Goal: Task Accomplishment & Management: Use online tool/utility

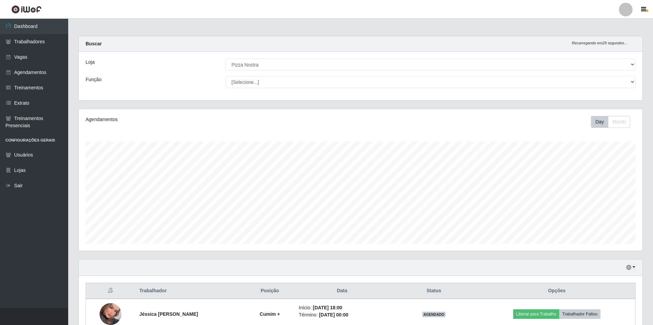
select select "337"
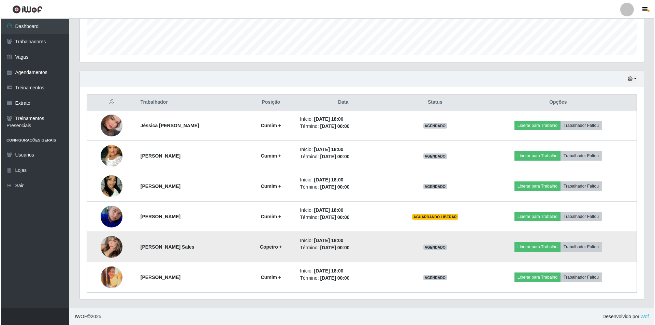
scroll to position [142, 564]
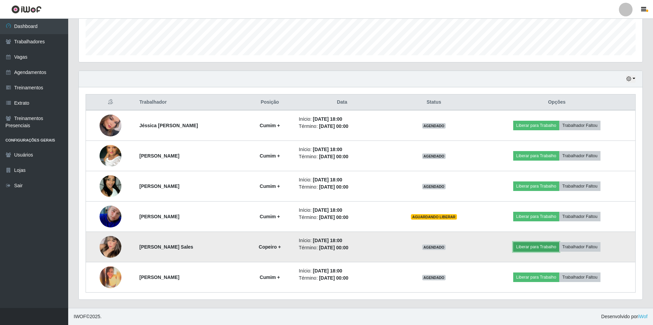
click at [538, 244] on button "Liberar para Trabalho" at bounding box center [536, 247] width 46 height 10
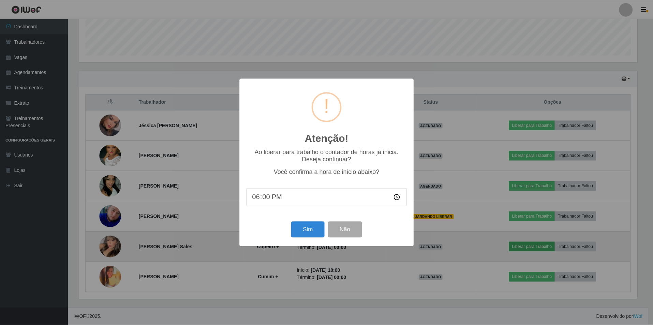
scroll to position [142, 560]
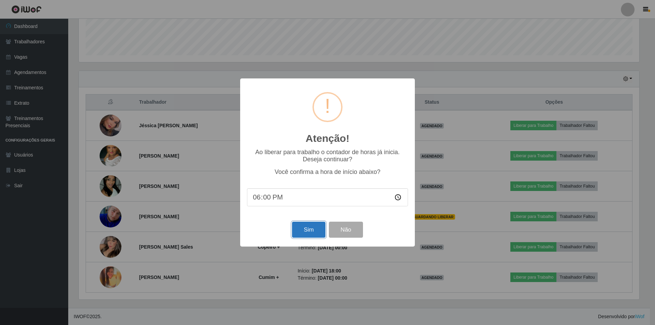
click at [309, 226] on button "Sim" at bounding box center [308, 230] width 33 height 16
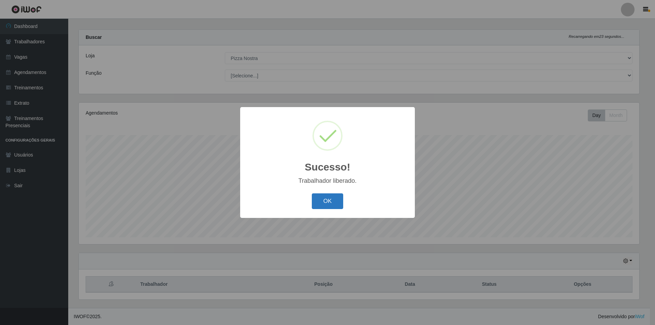
click at [320, 204] on button "OK" at bounding box center [328, 201] width 32 height 16
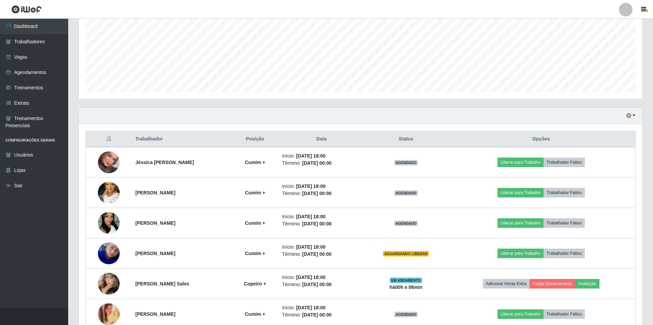
scroll to position [189, 0]
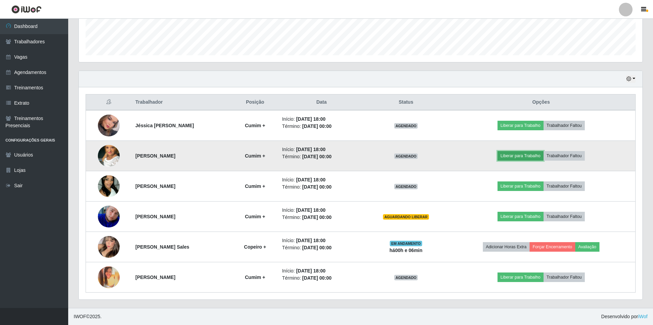
click at [519, 157] on button "Liberar para Trabalho" at bounding box center [521, 156] width 46 height 10
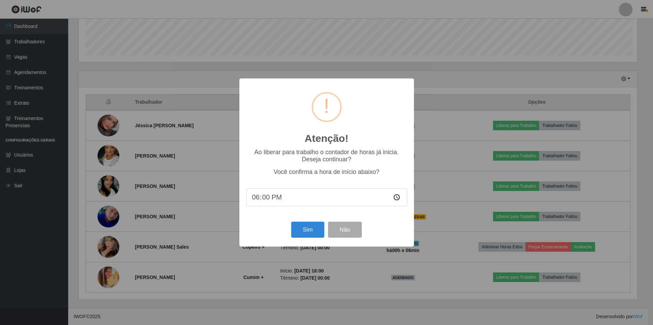
scroll to position [142, 560]
click at [315, 234] on button "Sim" at bounding box center [308, 230] width 33 height 16
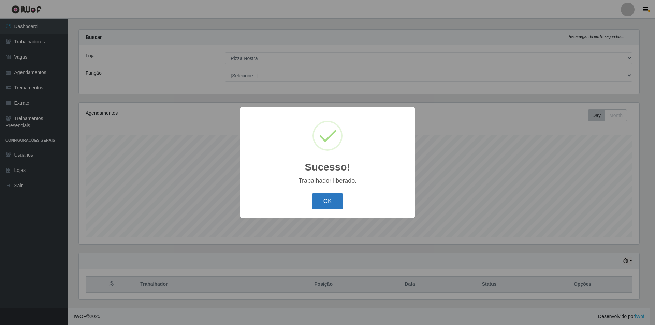
click at [332, 201] on button "OK" at bounding box center [328, 201] width 32 height 16
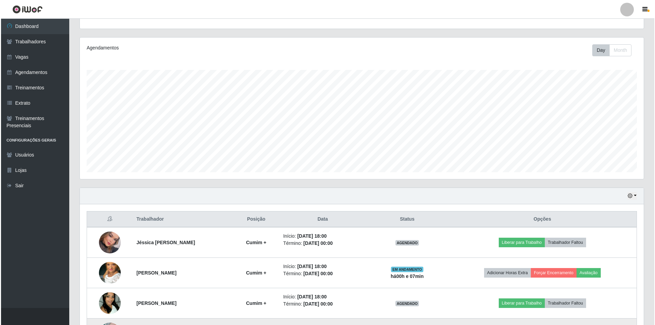
scroll to position [189, 0]
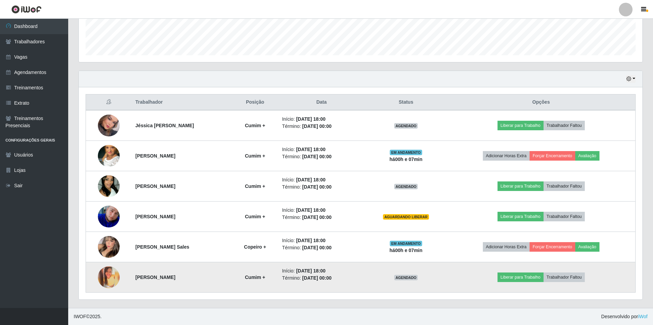
click at [108, 279] on img at bounding box center [109, 277] width 22 height 22
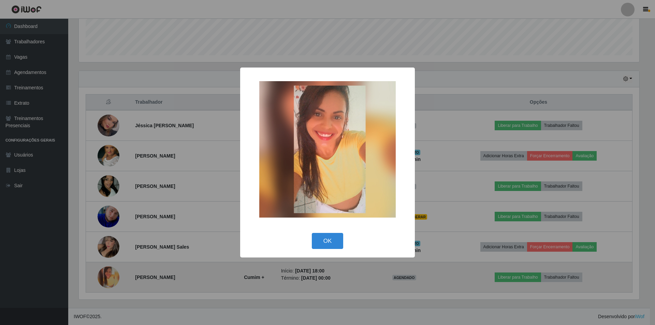
click at [108, 279] on div "× OK Cancel" at bounding box center [327, 162] width 655 height 325
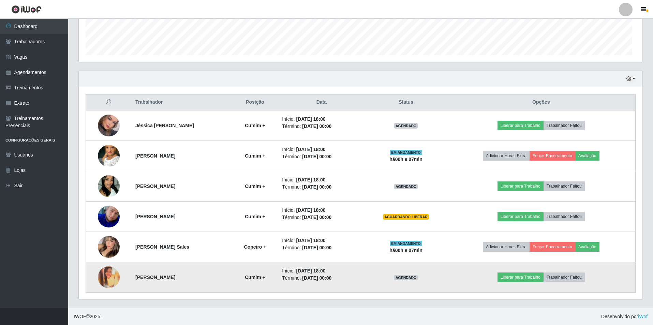
scroll to position [142, 564]
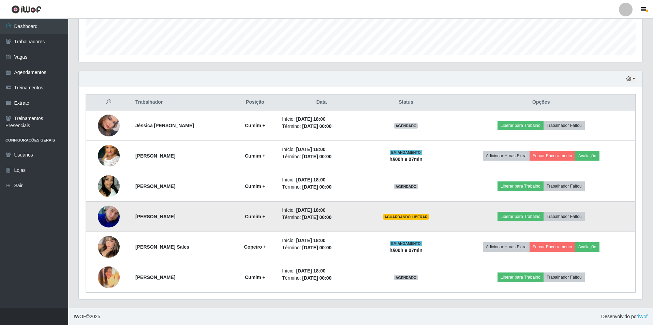
click at [105, 217] on img at bounding box center [109, 217] width 22 height 22
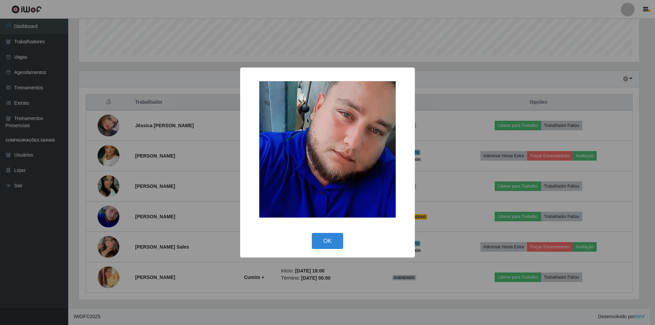
click at [168, 91] on div "× OK Cancel" at bounding box center [327, 162] width 655 height 325
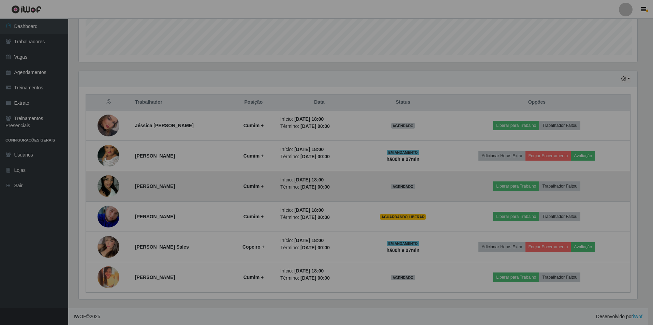
scroll to position [0, 0]
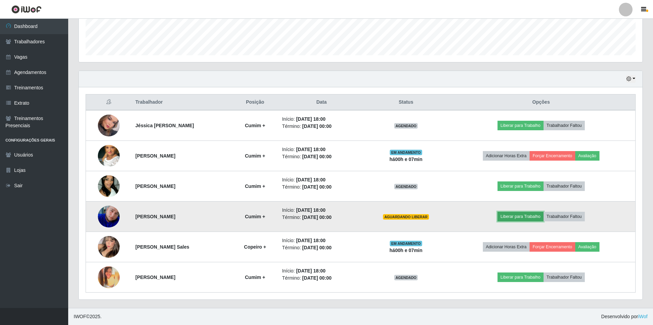
click at [530, 218] on button "Liberar para Trabalho" at bounding box center [521, 217] width 46 height 10
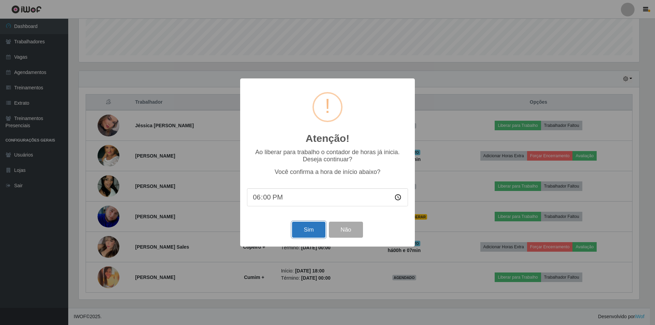
click at [312, 233] on button "Sim" at bounding box center [308, 230] width 33 height 16
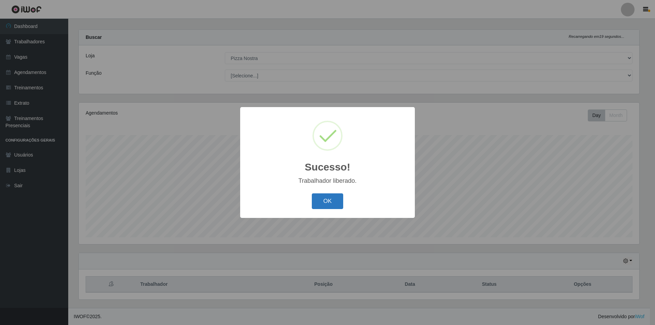
click at [332, 201] on button "OK" at bounding box center [328, 201] width 32 height 16
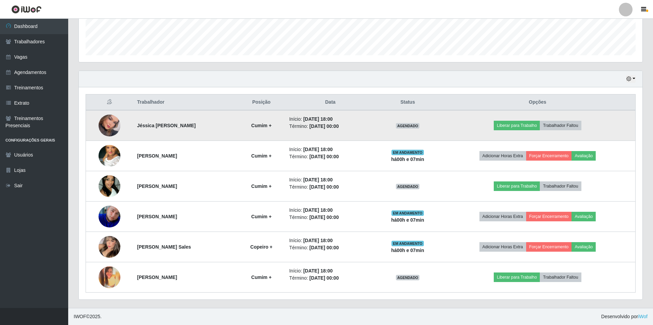
click at [105, 133] on img at bounding box center [110, 125] width 22 height 31
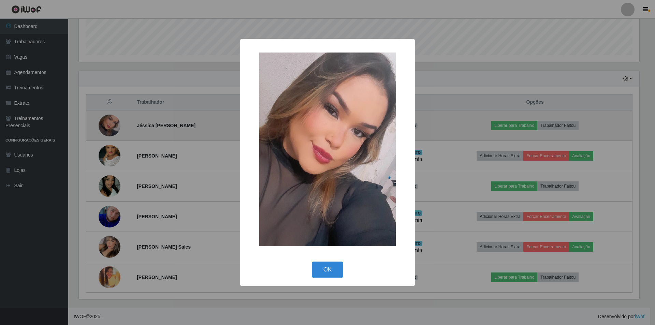
click at [105, 133] on div "× OK Cancel" at bounding box center [327, 162] width 655 height 325
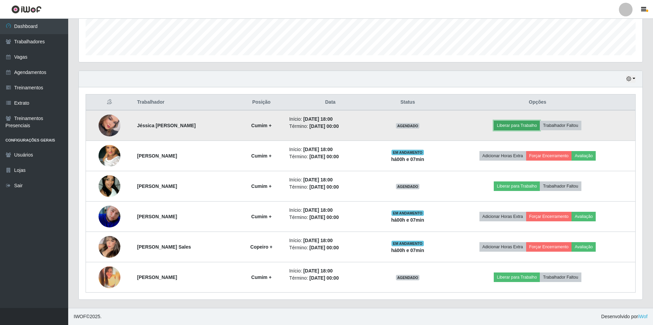
click at [519, 129] on button "Liberar para Trabalho" at bounding box center [517, 126] width 46 height 10
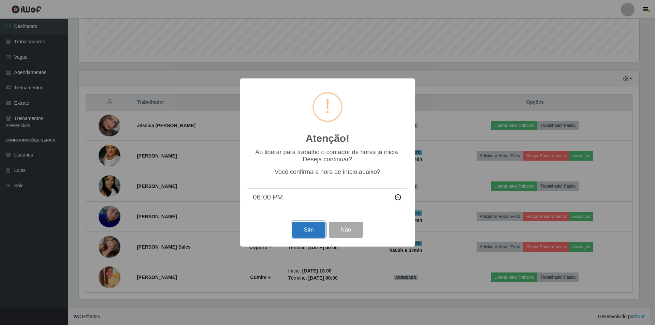
click at [310, 226] on button "Sim" at bounding box center [308, 230] width 33 height 16
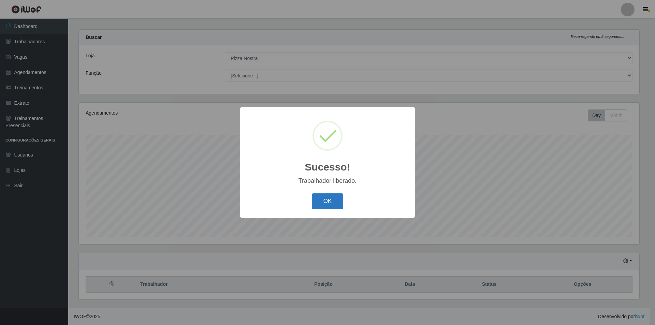
click at [323, 202] on button "OK" at bounding box center [328, 201] width 32 height 16
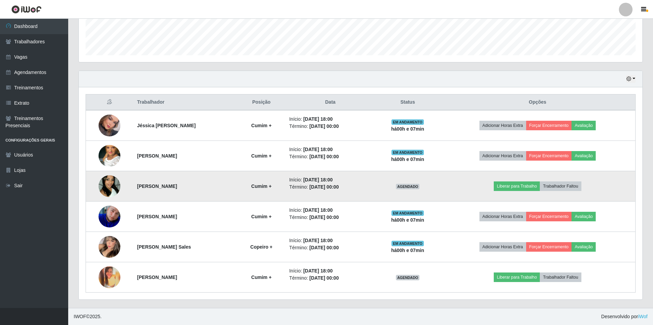
click at [115, 188] on img at bounding box center [110, 186] width 22 height 39
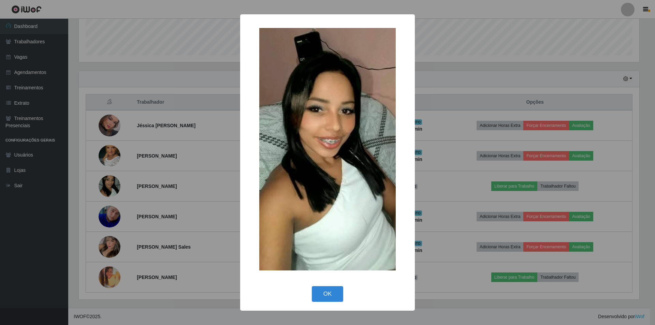
click at [115, 283] on div "× OK Cancel" at bounding box center [327, 162] width 655 height 325
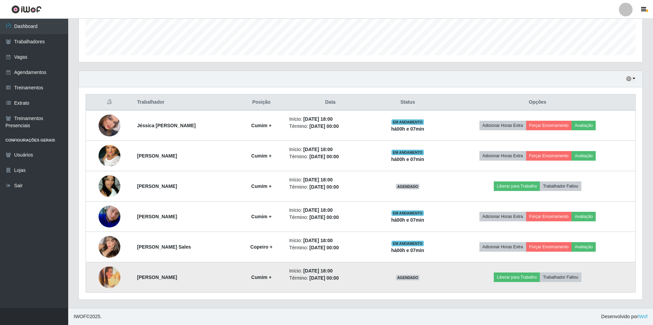
click at [110, 277] on img at bounding box center [110, 277] width 22 height 22
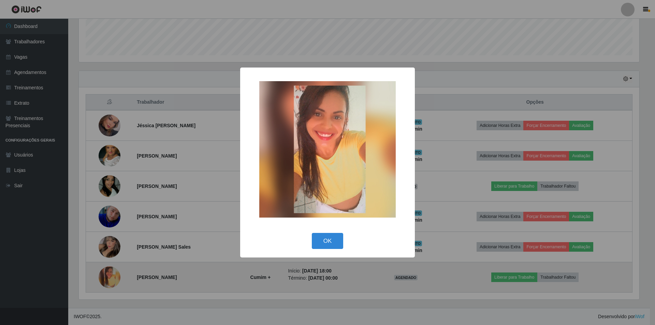
click at [110, 277] on div "× OK Cancel" at bounding box center [327, 162] width 655 height 325
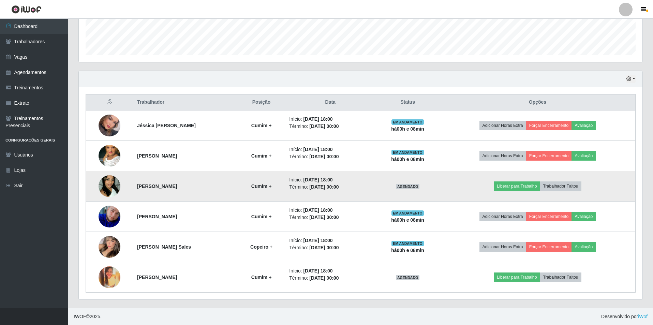
click at [107, 183] on img at bounding box center [110, 186] width 22 height 39
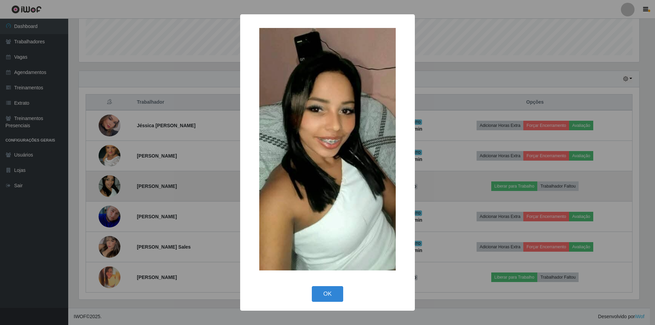
click at [107, 183] on div "× OK Cancel" at bounding box center [327, 162] width 655 height 325
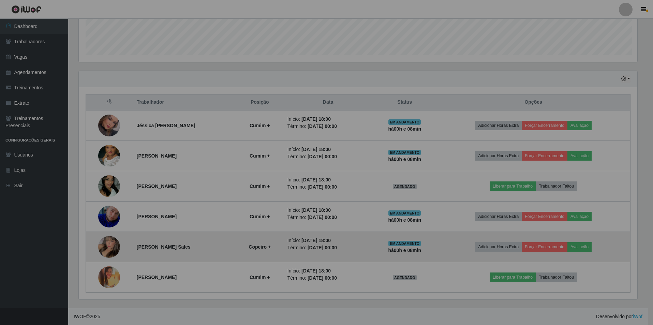
scroll to position [142, 564]
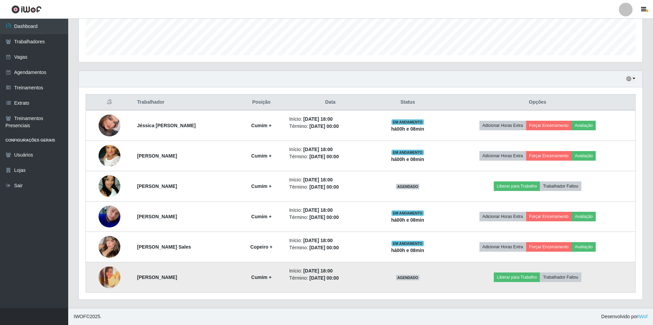
click at [105, 270] on img at bounding box center [110, 277] width 22 height 22
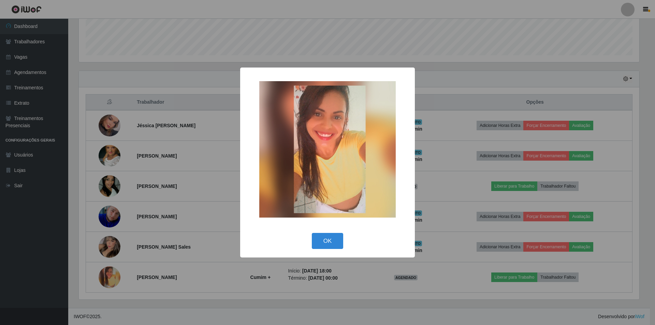
click at [105, 270] on div "× OK Cancel" at bounding box center [327, 162] width 655 height 325
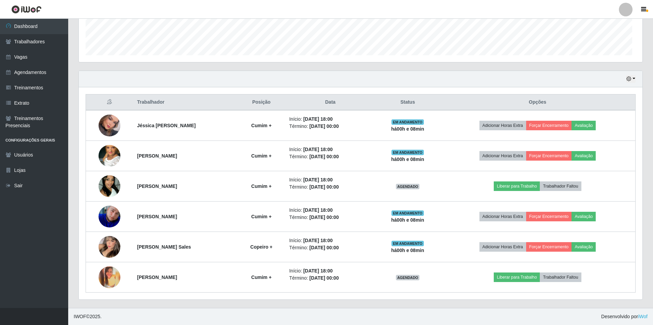
scroll to position [142, 564]
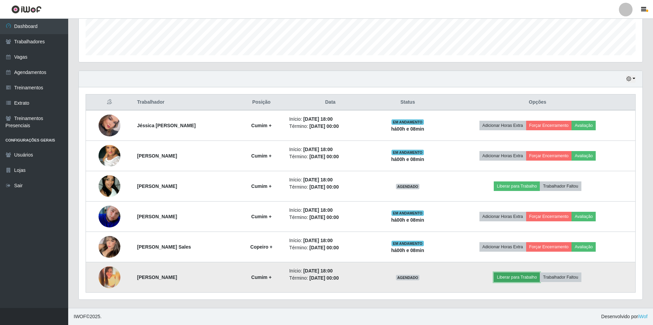
click at [523, 278] on button "Liberar para Trabalho" at bounding box center [517, 278] width 46 height 10
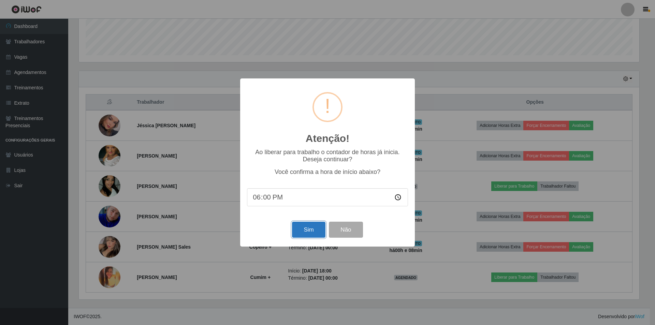
click at [304, 231] on button "Sim" at bounding box center [308, 230] width 33 height 16
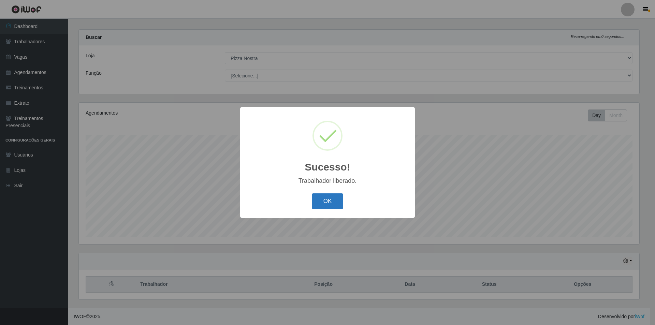
click at [319, 200] on button "OK" at bounding box center [328, 201] width 32 height 16
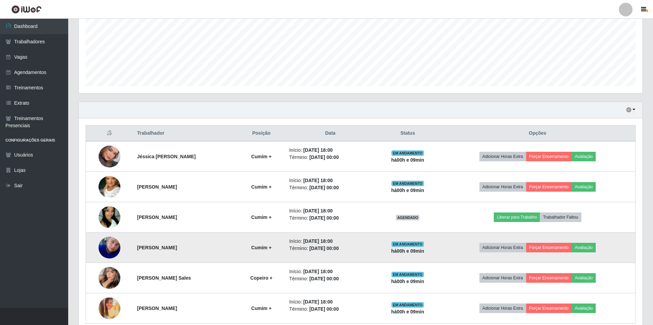
scroll to position [189, 0]
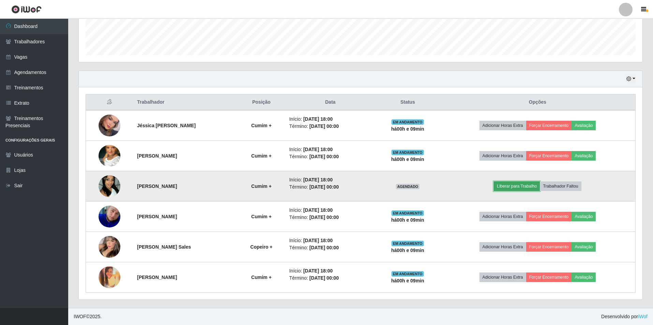
click at [509, 187] on button "Liberar para Trabalho" at bounding box center [517, 186] width 46 height 10
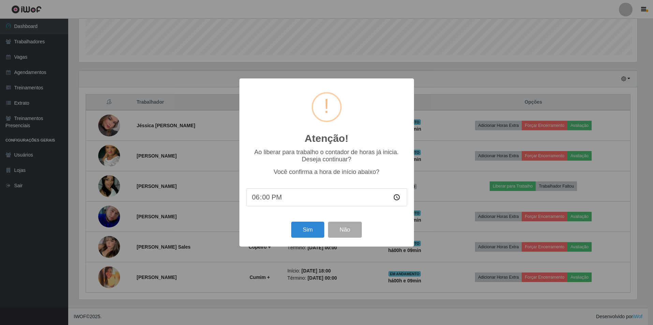
scroll to position [142, 560]
click at [307, 231] on button "Sim" at bounding box center [308, 230] width 33 height 16
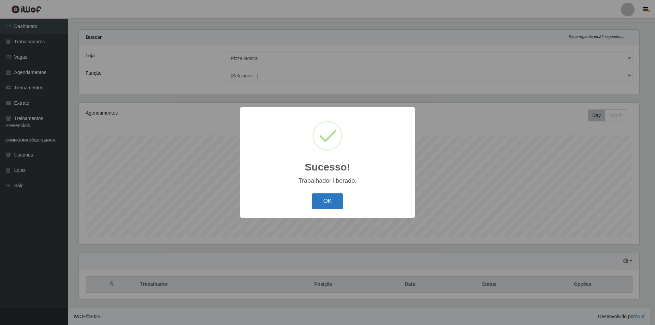
click at [326, 201] on button "OK" at bounding box center [328, 201] width 32 height 16
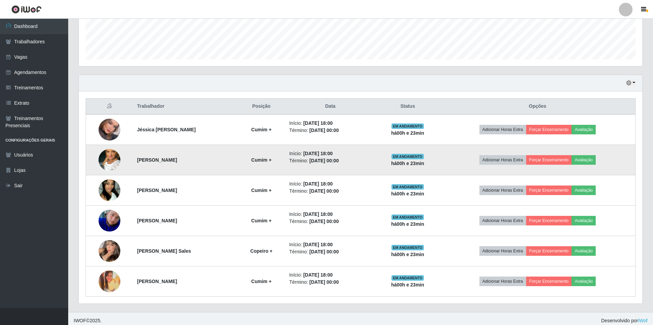
scroll to position [189, 0]
